Goal: Navigation & Orientation: Understand site structure

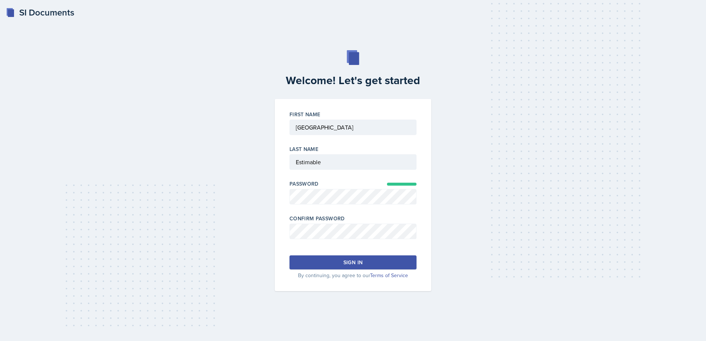
click at [357, 259] on div "Sign in" at bounding box center [353, 262] width 19 height 7
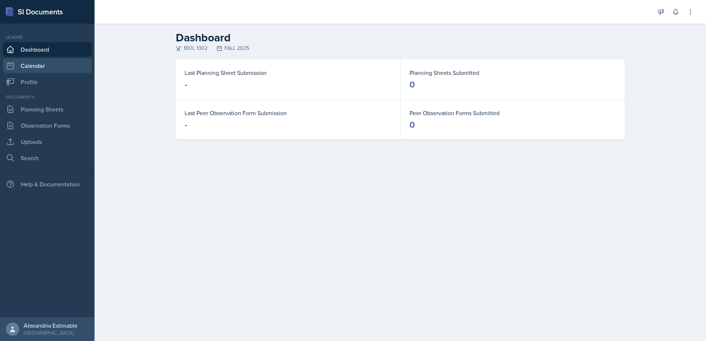
click at [36, 66] on link "Calendar" at bounding box center [47, 65] width 89 height 15
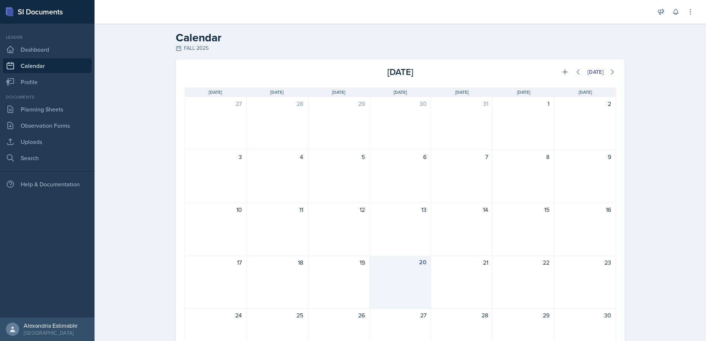
click at [399, 282] on div "20" at bounding box center [401, 282] width 62 height 53
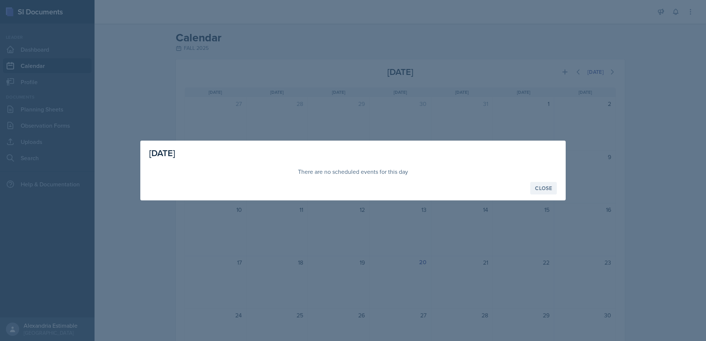
click at [542, 185] on div "Close" at bounding box center [543, 188] width 17 height 6
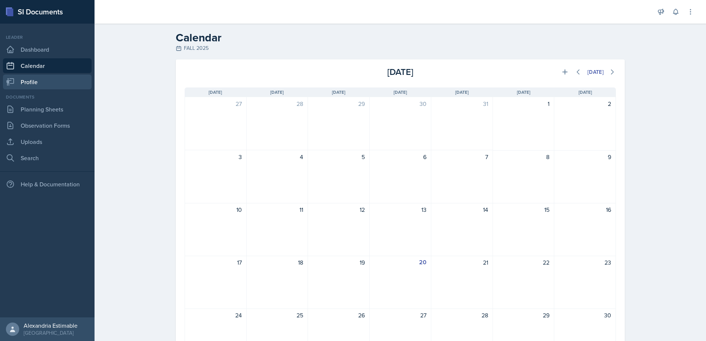
click at [38, 83] on link "Profile" at bounding box center [47, 82] width 89 height 15
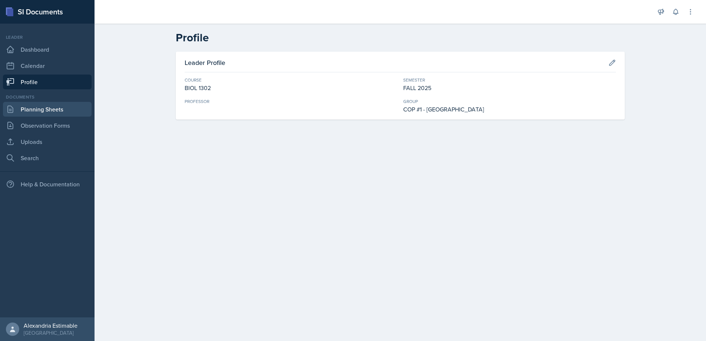
click at [31, 111] on link "Planning Sheets" at bounding box center [47, 109] width 89 height 15
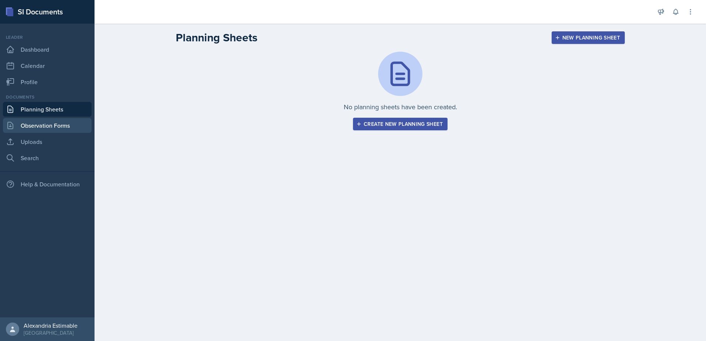
click at [32, 128] on link "Observation Forms" at bounding box center [47, 125] width 89 height 15
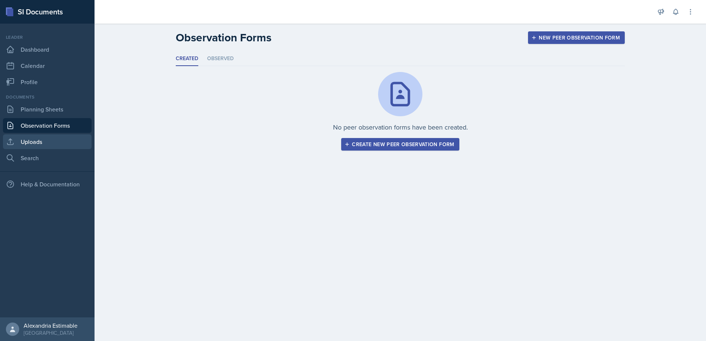
click at [28, 143] on link "Uploads" at bounding box center [47, 141] width 89 height 15
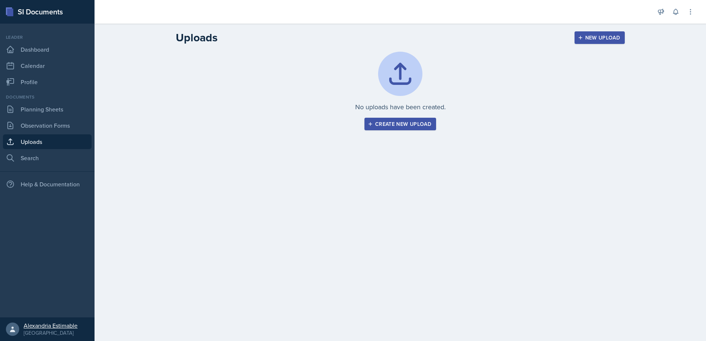
click at [60, 329] on div "Alexandria Estimable" at bounding box center [51, 325] width 54 height 7
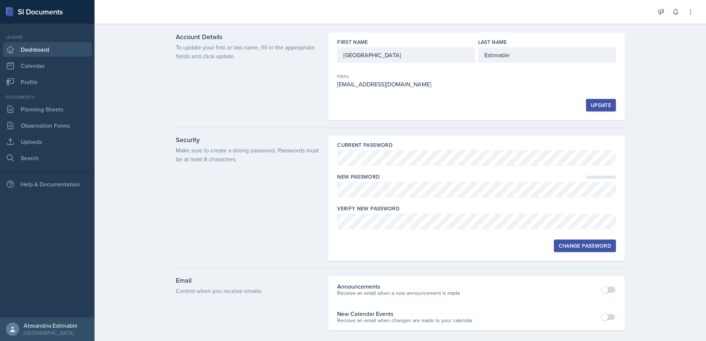
click at [39, 46] on link "Dashboard" at bounding box center [47, 49] width 89 height 15
